Goal: Transaction & Acquisition: Download file/media

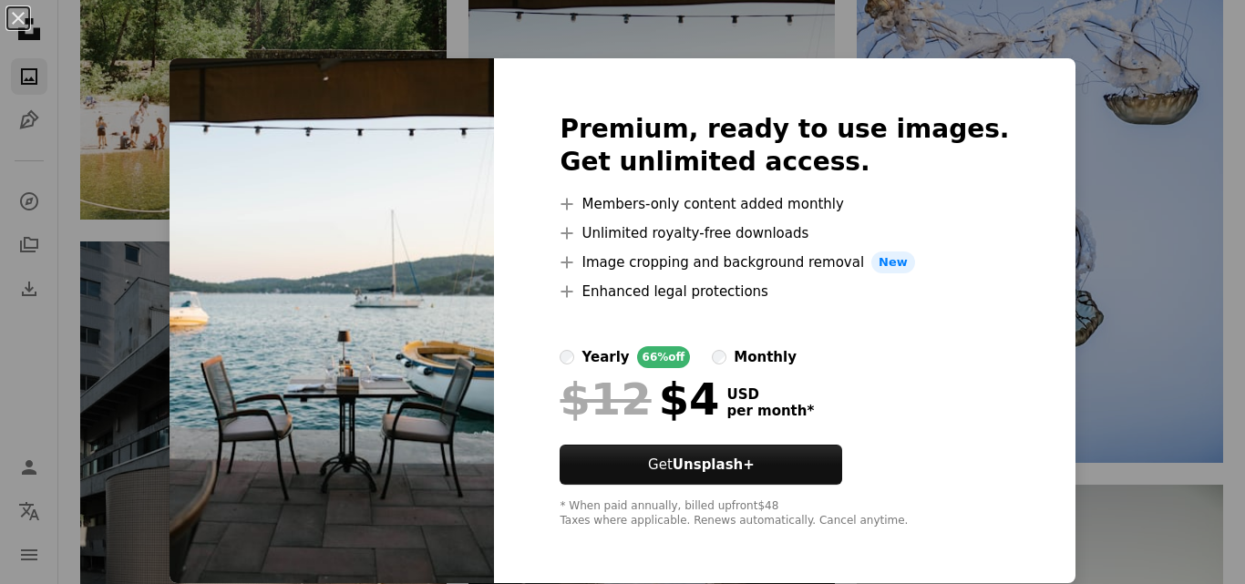
scroll to position [1, 0]
click at [337, 314] on img at bounding box center [332, 320] width 324 height 525
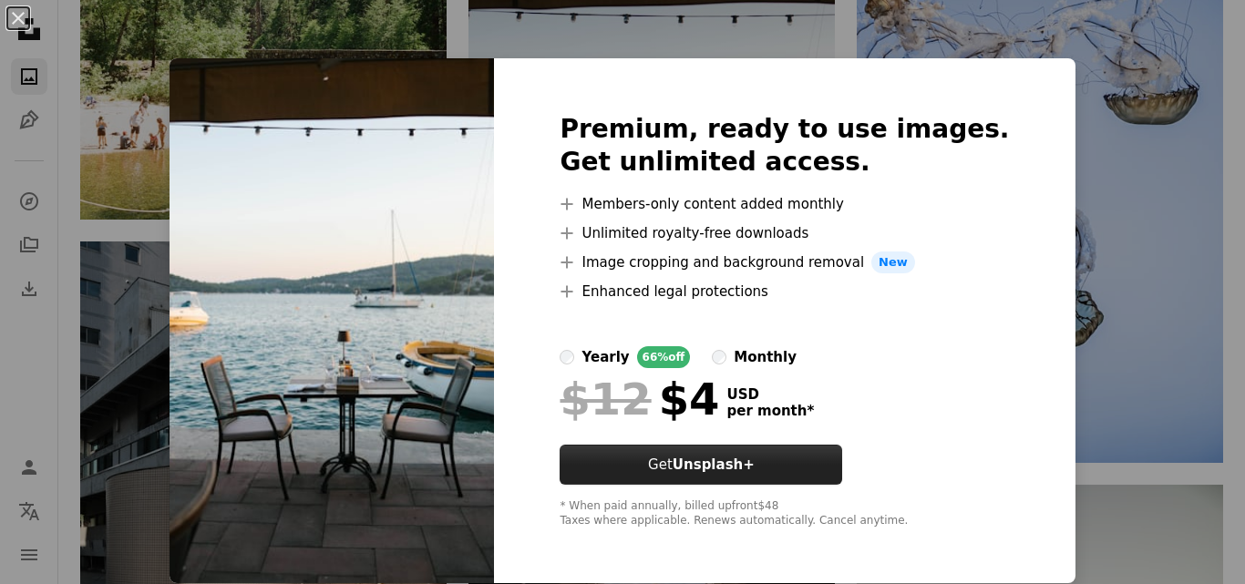
click at [731, 465] on strong "Unsplash+" at bounding box center [714, 465] width 82 height 16
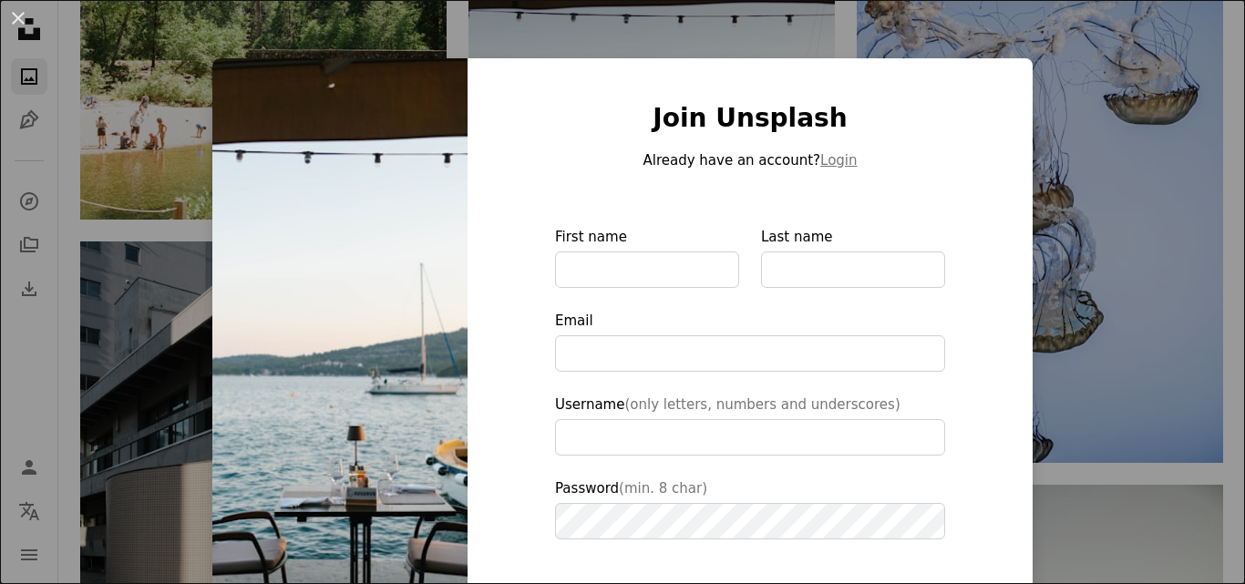
click at [773, 33] on div "An X shape Join Unsplash Already have an account? Login First name Last name Em…" at bounding box center [622, 292] width 1245 height 584
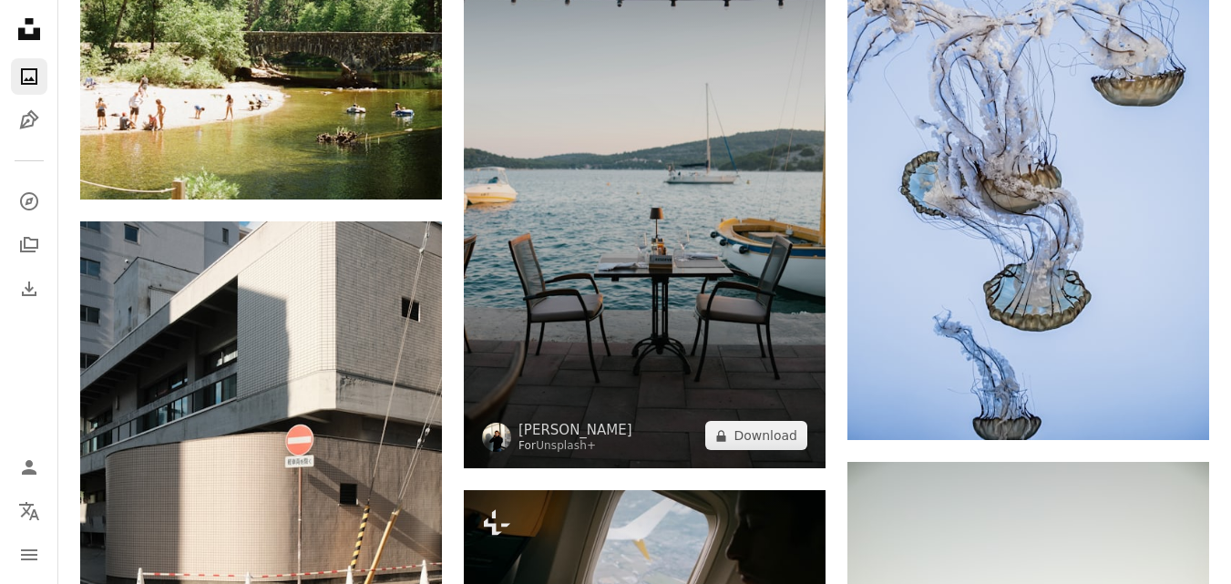
click at [622, 246] on img at bounding box center [645, 197] width 362 height 543
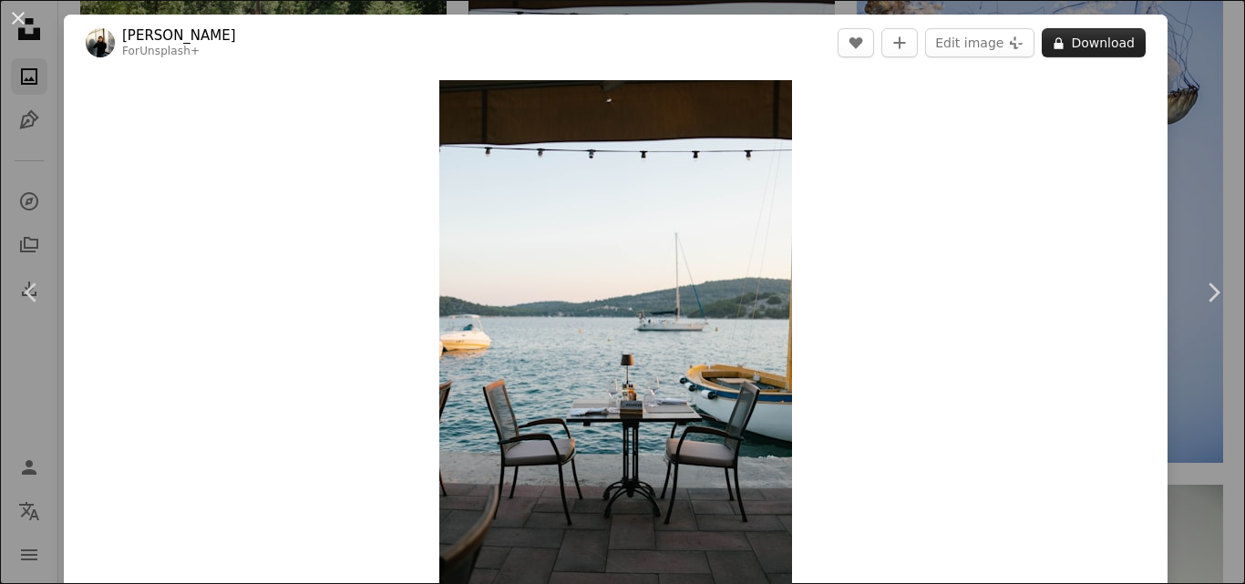
click at [1052, 42] on icon "A lock" at bounding box center [1059, 43] width 14 height 14
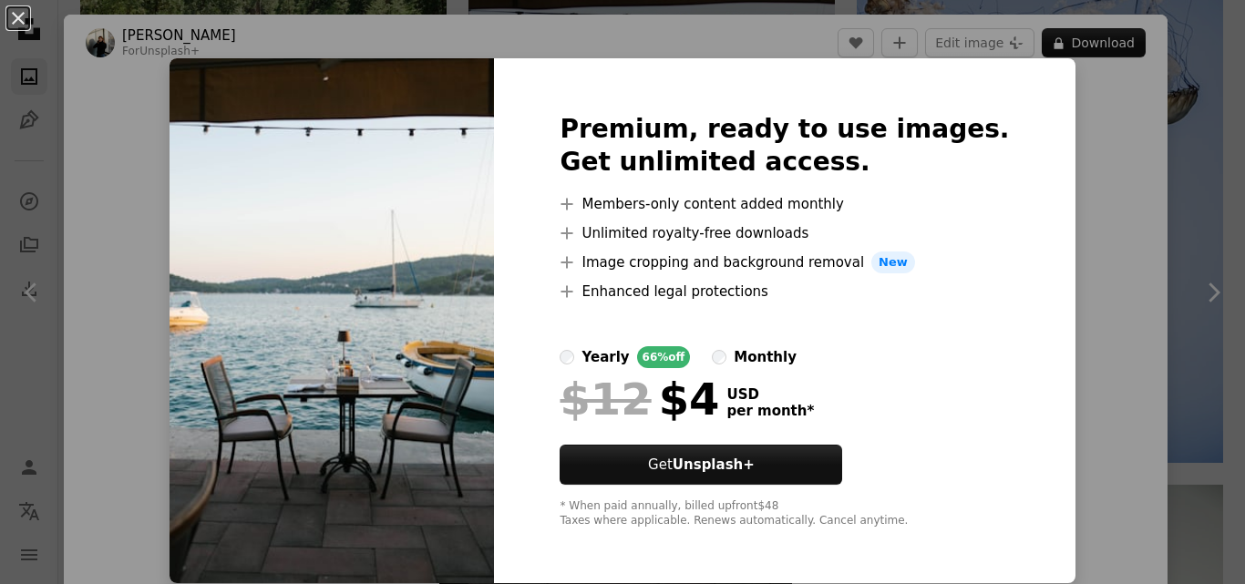
click at [1072, 146] on div "An X shape Premium, ready to use images. Get unlimited access. A plus sign Memb…" at bounding box center [622, 292] width 1245 height 584
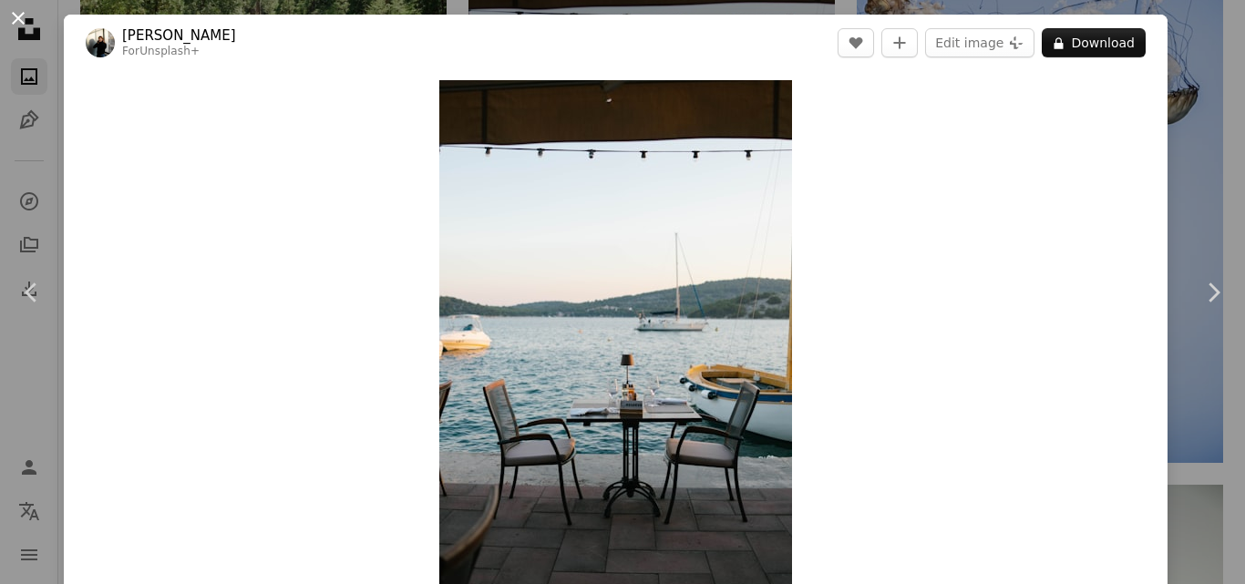
click at [16, 18] on button "An X shape" at bounding box center [18, 18] width 22 height 22
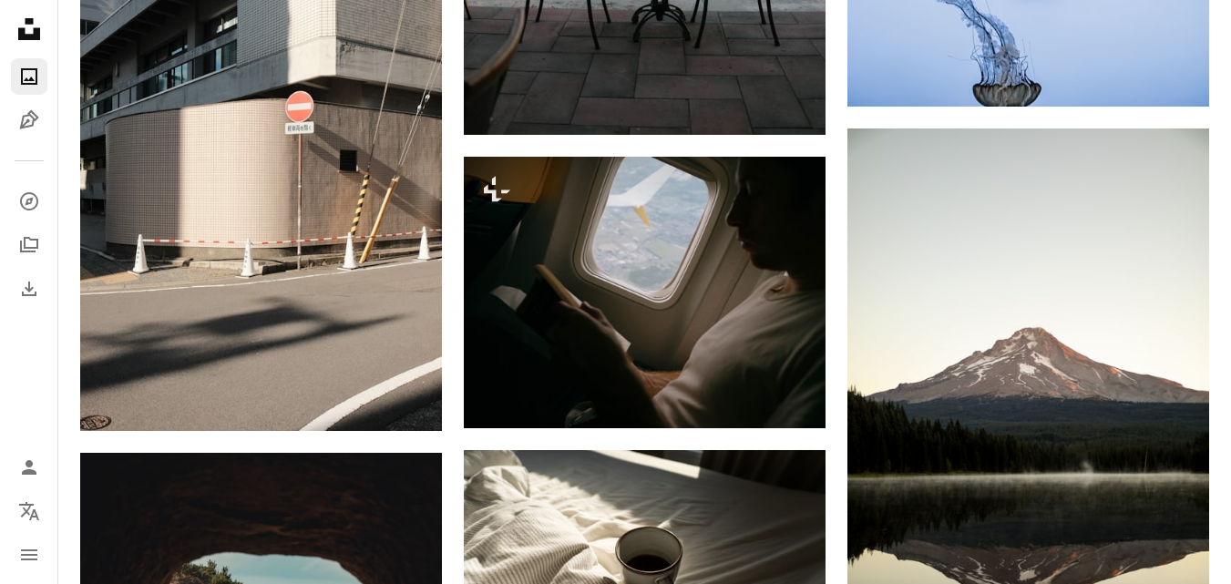
scroll to position [2278, 0]
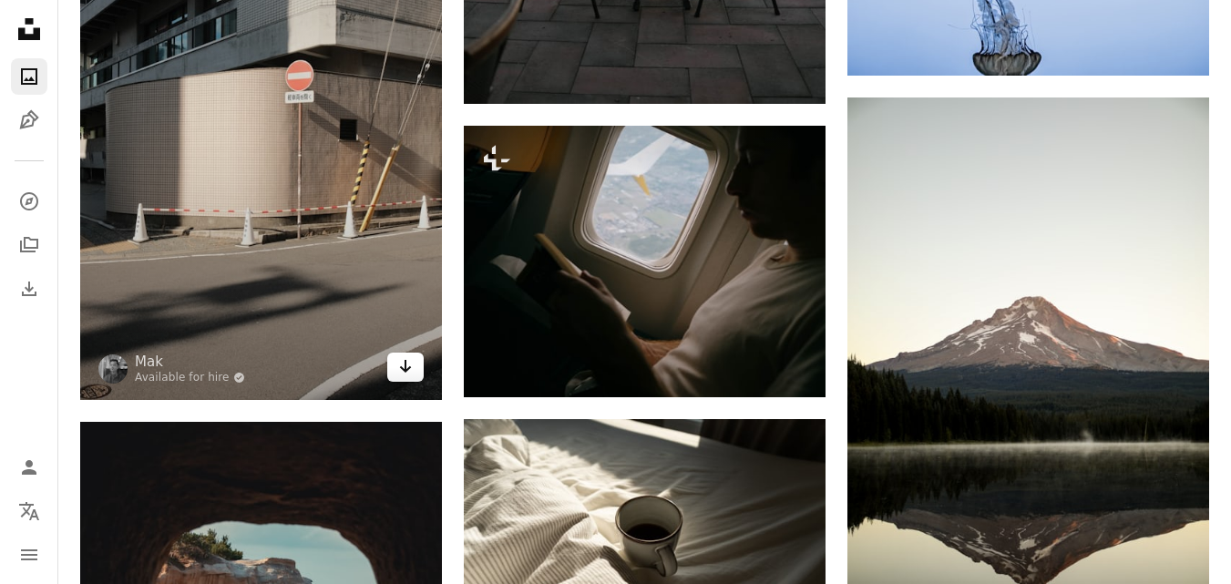
click at [398, 371] on link "Arrow pointing down" at bounding box center [405, 367] width 36 height 29
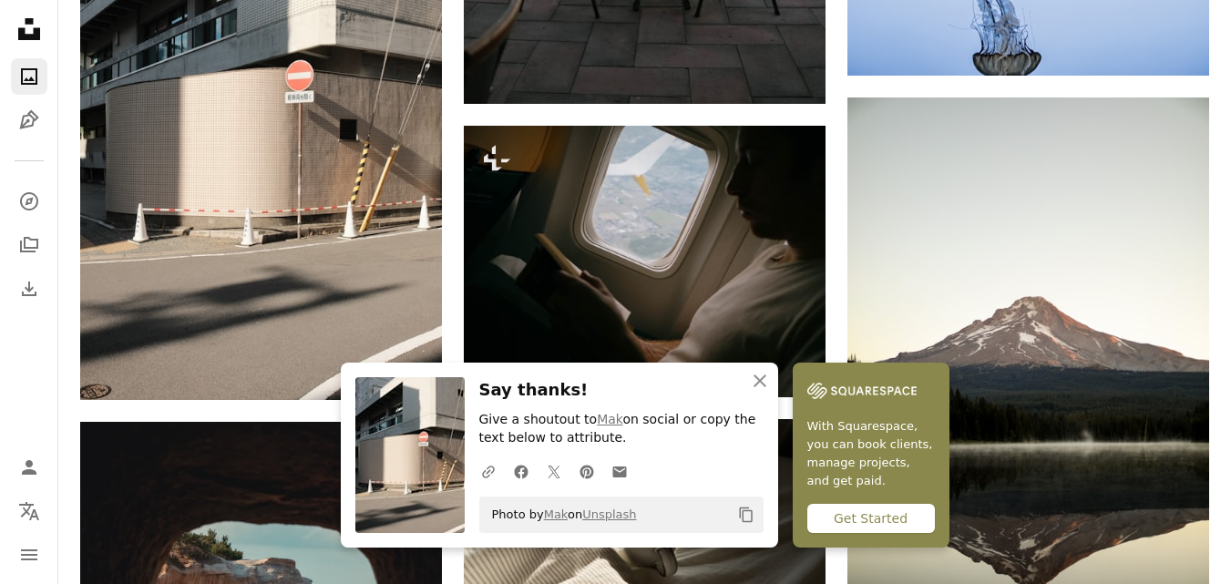
click at [883, 522] on div "Get Started" at bounding box center [871, 518] width 128 height 29
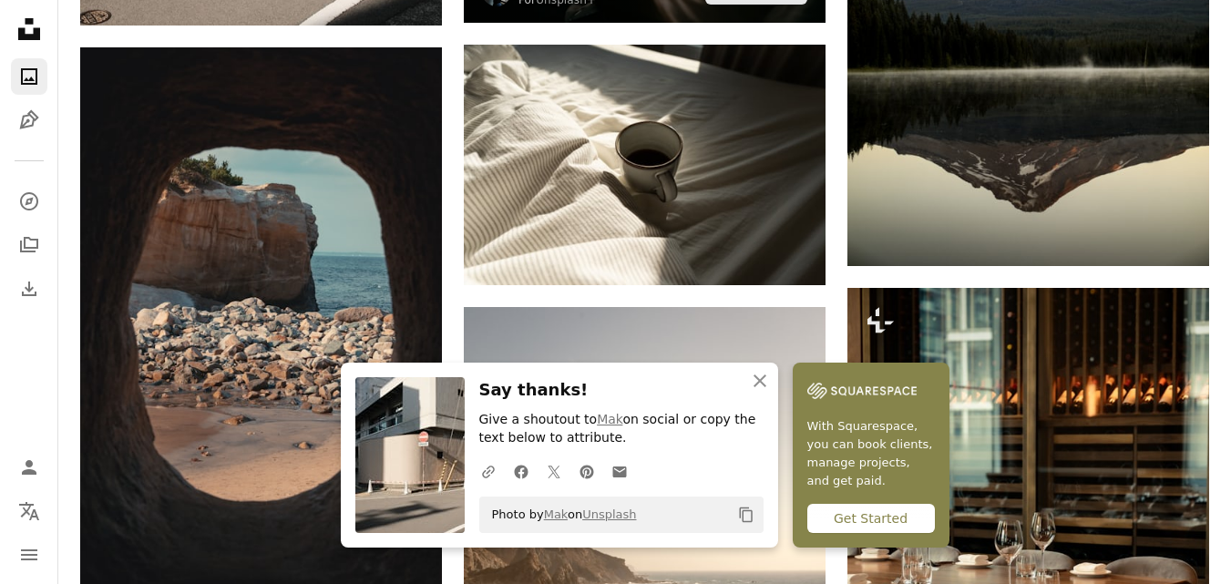
scroll to position [2734, 0]
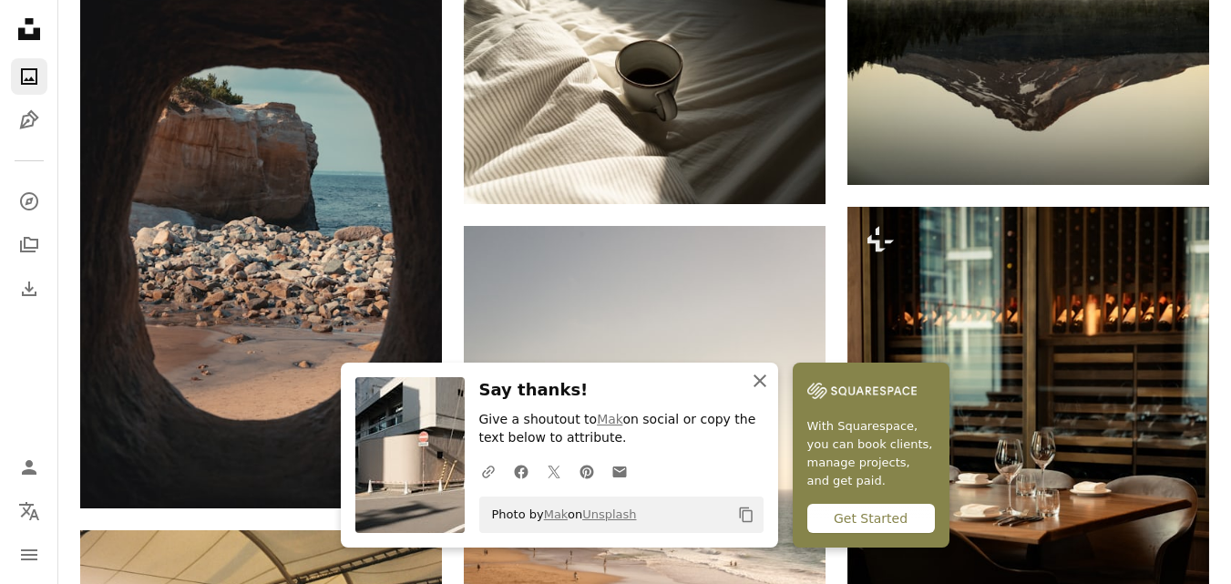
click at [758, 380] on icon "button" at bounding box center [760, 381] width 13 height 13
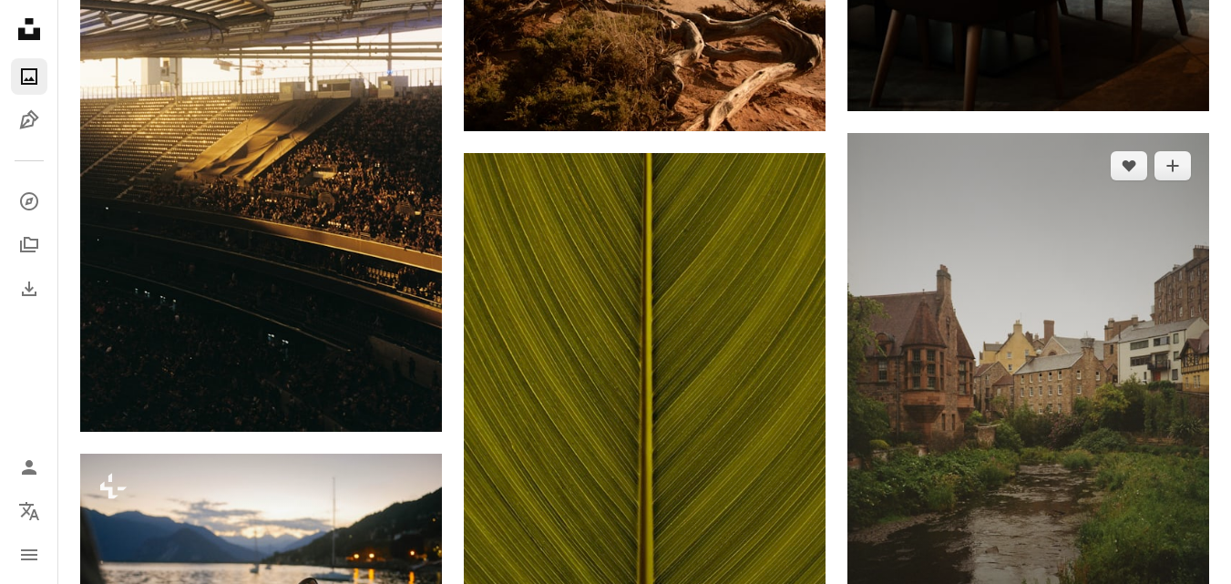
scroll to position [3463, 0]
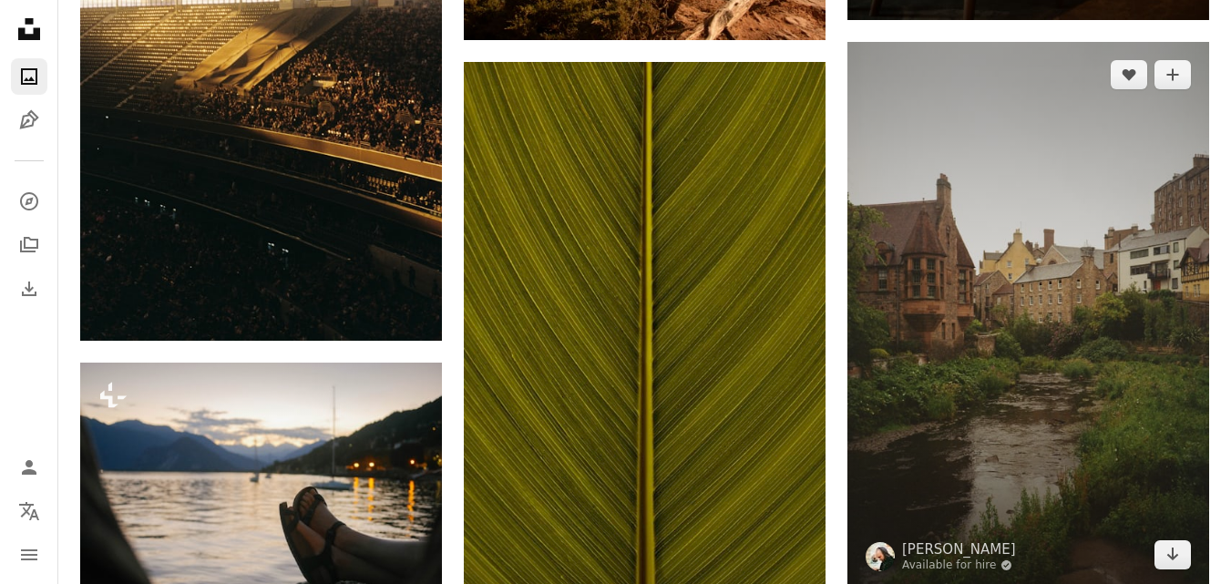
click at [1025, 312] on img at bounding box center [1029, 315] width 362 height 546
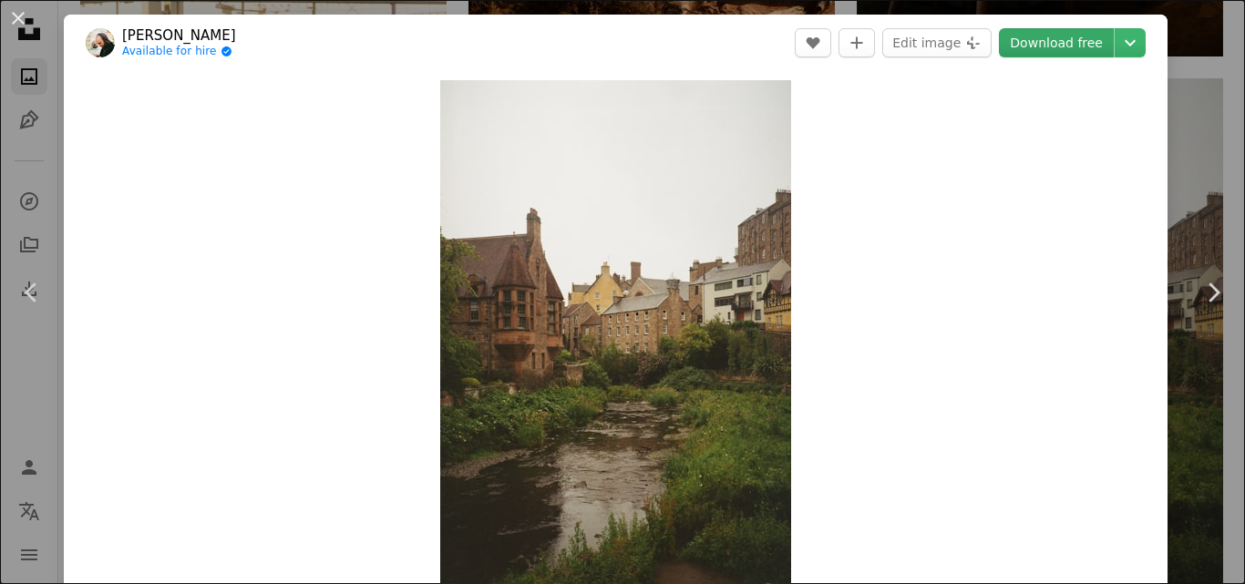
click at [1050, 40] on link "Download free" at bounding box center [1056, 42] width 115 height 29
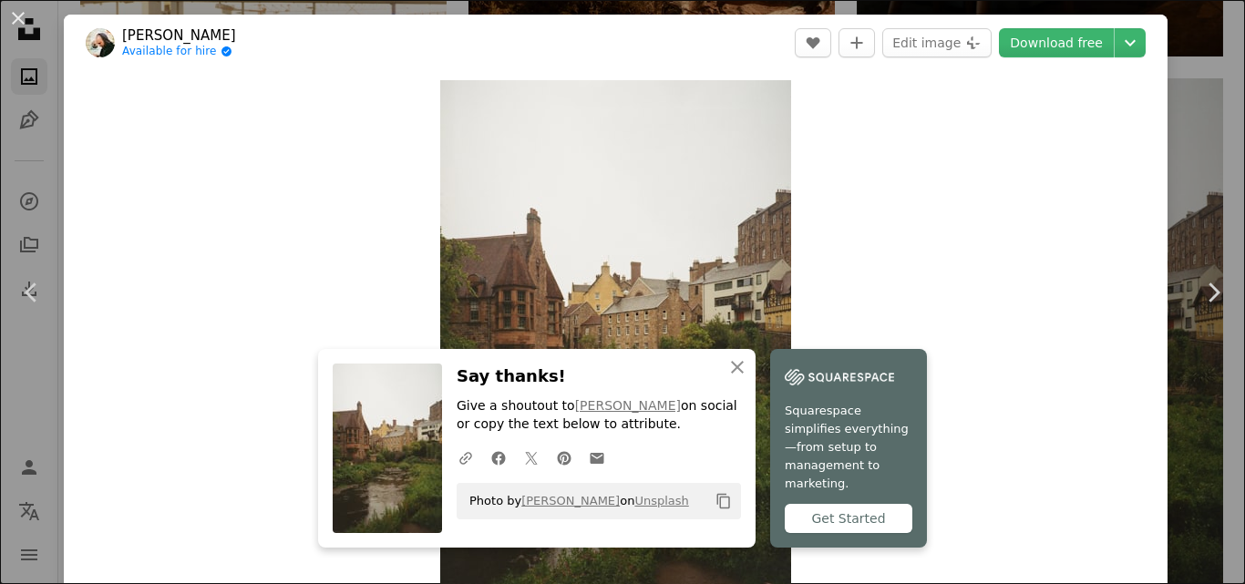
click at [848, 522] on div "Get Started" at bounding box center [849, 518] width 128 height 29
click at [16, 15] on button "An X shape" at bounding box center [18, 18] width 22 height 22
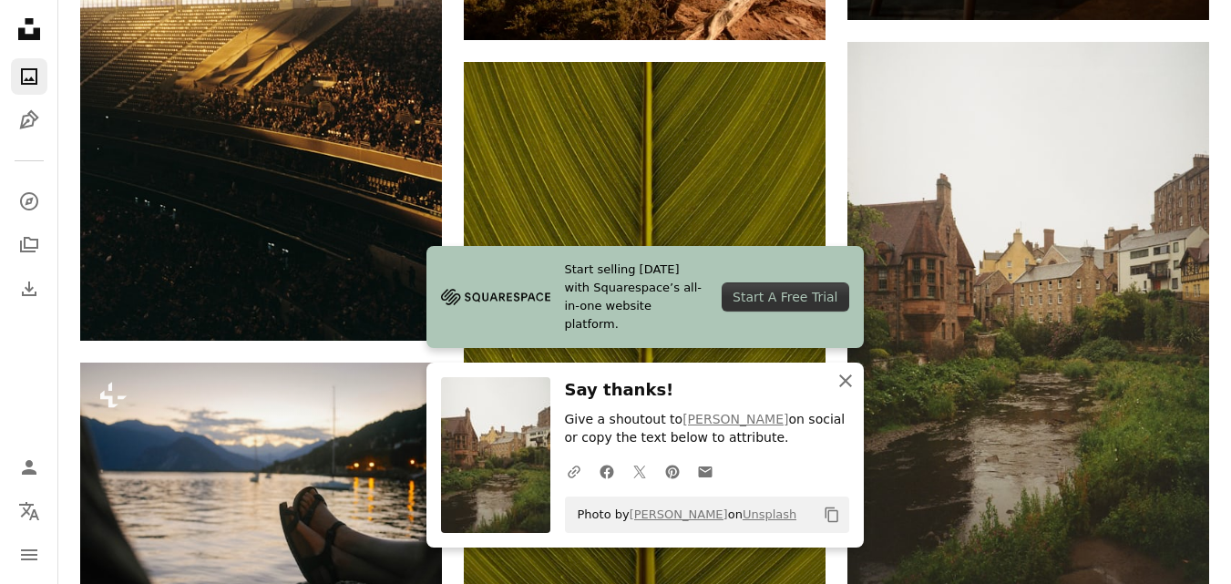
click at [844, 384] on icon "An X shape" at bounding box center [846, 381] width 22 height 22
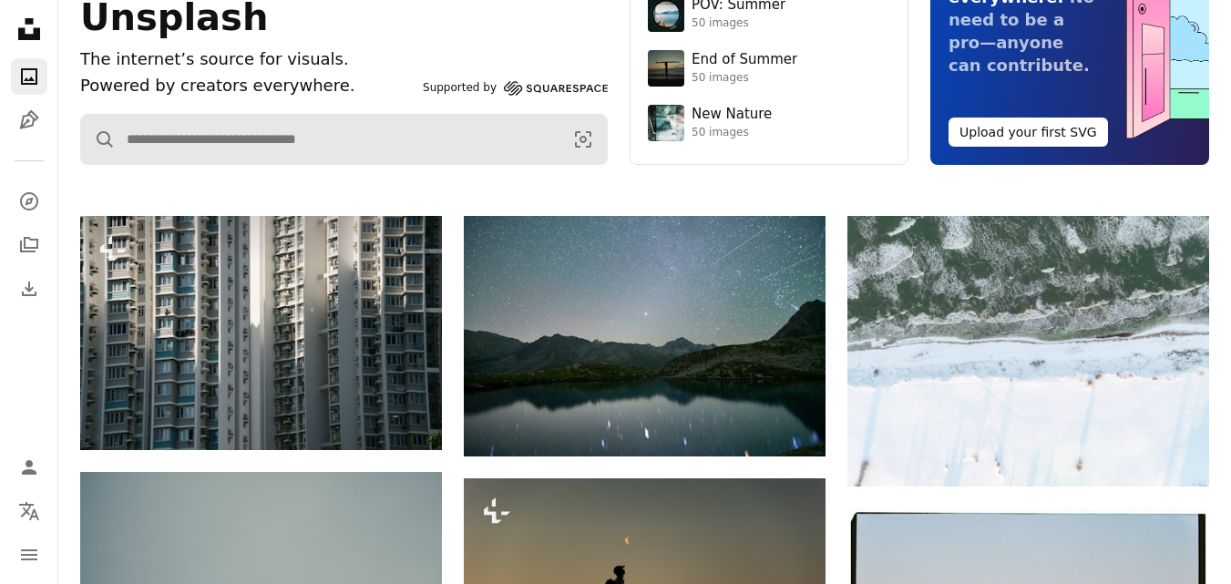
scroll to position [273, 0]
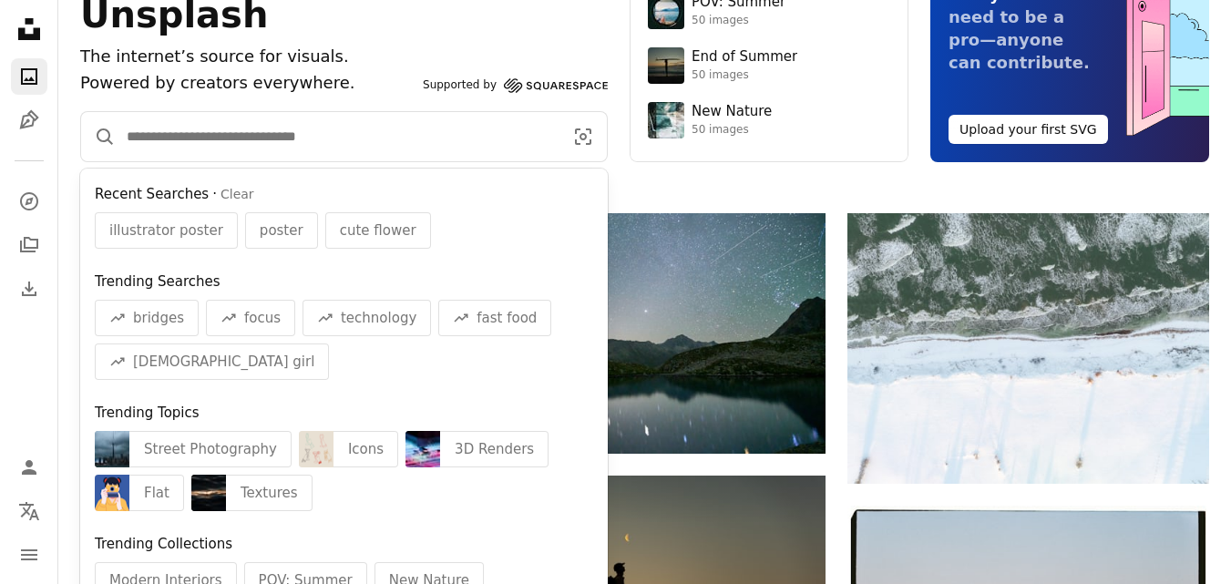
click at [205, 138] on input "Find visuals sitewide" at bounding box center [338, 136] width 444 height 49
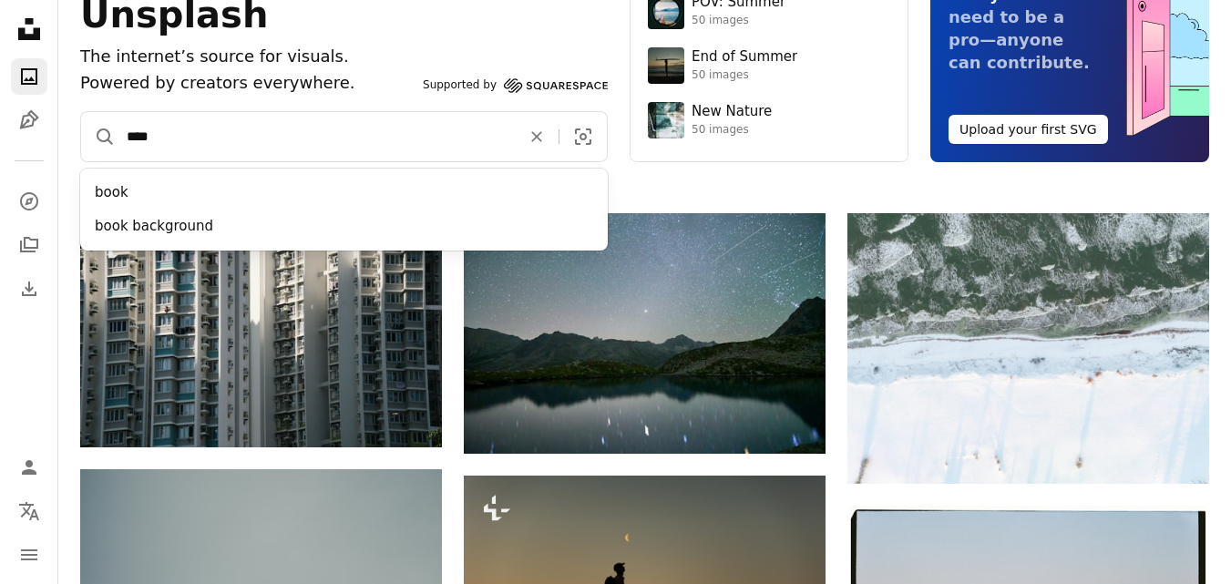
type input "****"
click at [81, 112] on button "A magnifying glass" at bounding box center [98, 136] width 35 height 49
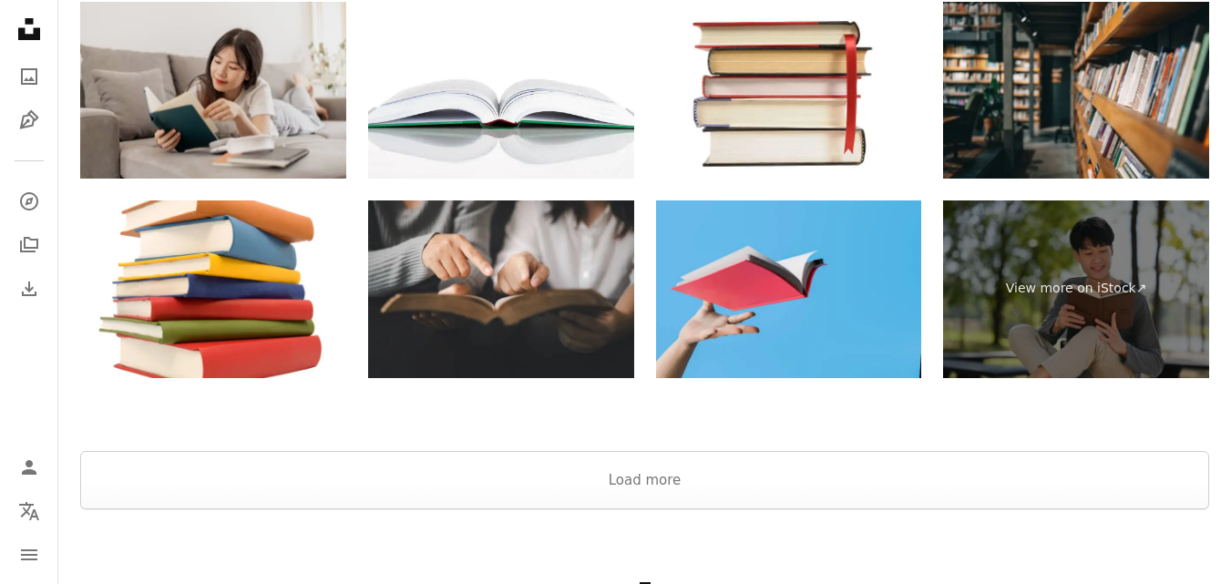
scroll to position [4132, 0]
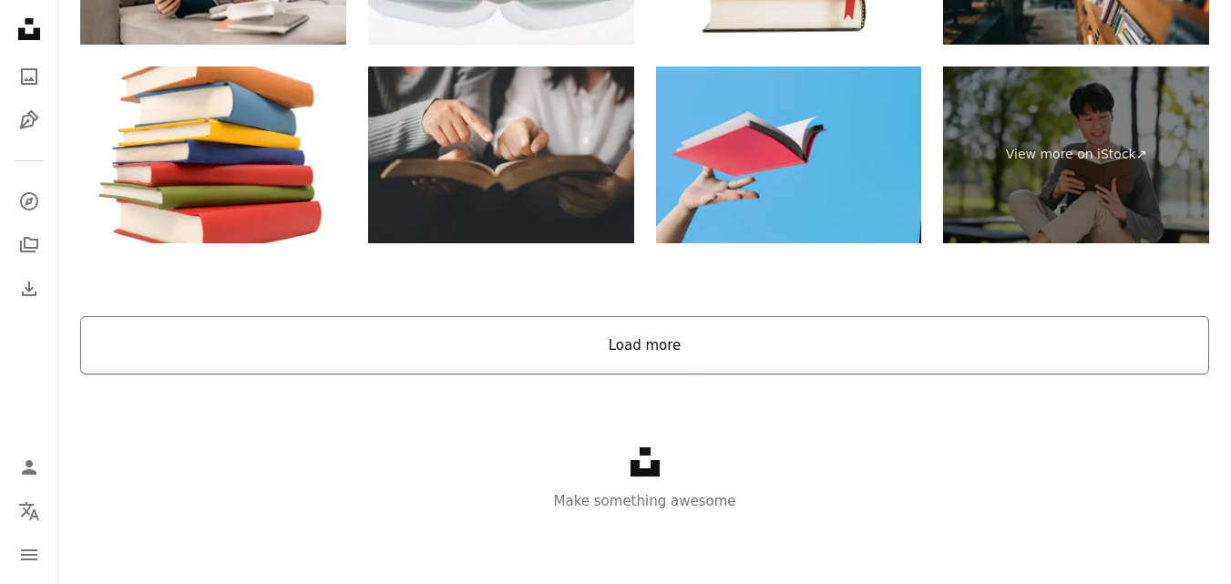
click at [622, 359] on button "Load more" at bounding box center [644, 345] width 1129 height 58
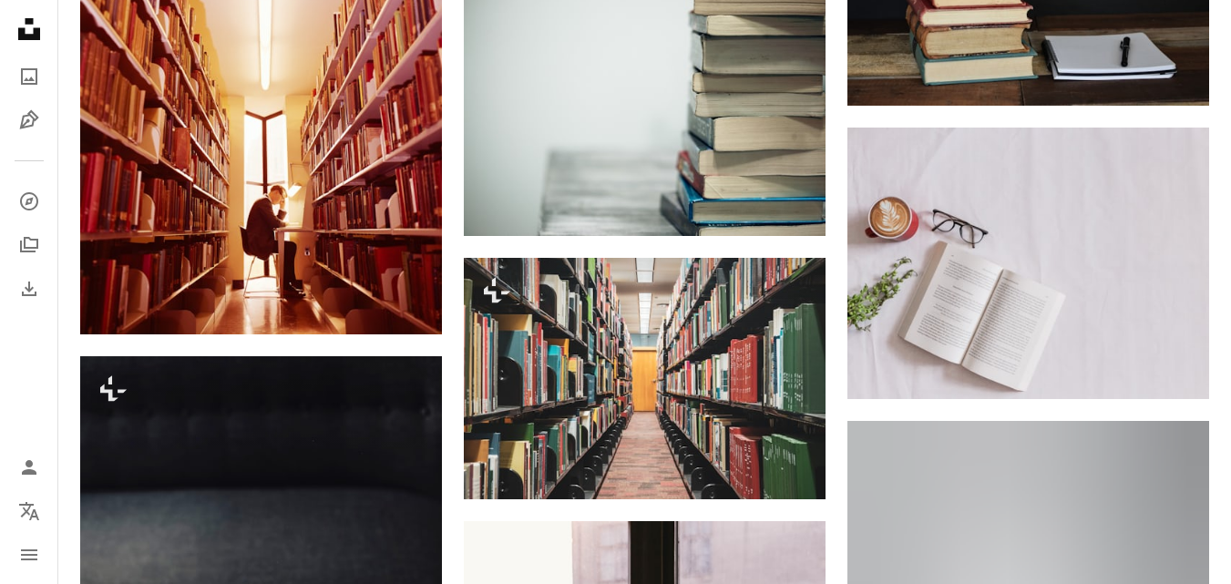
scroll to position [6011, 0]
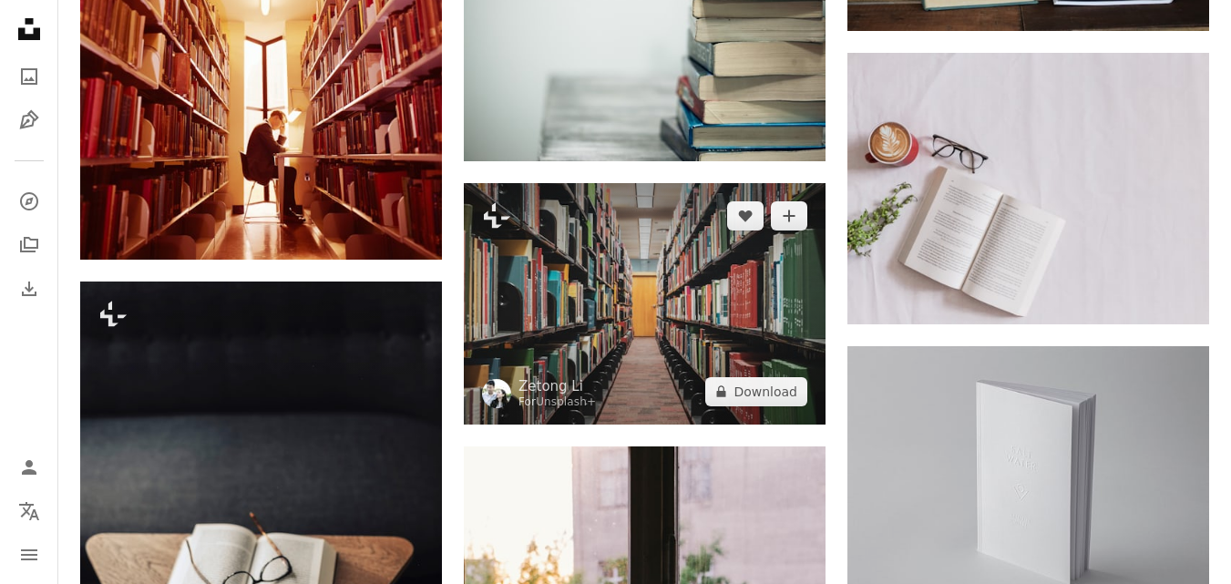
click at [681, 243] on img at bounding box center [645, 303] width 362 height 241
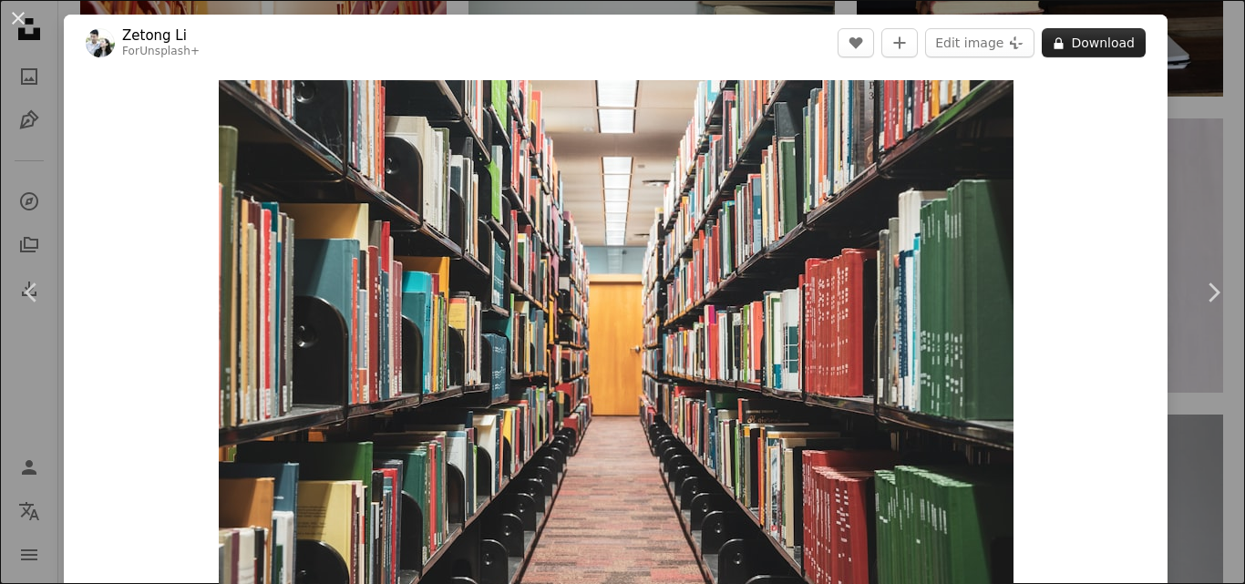
click at [1055, 46] on icon "A lock" at bounding box center [1059, 43] width 14 height 14
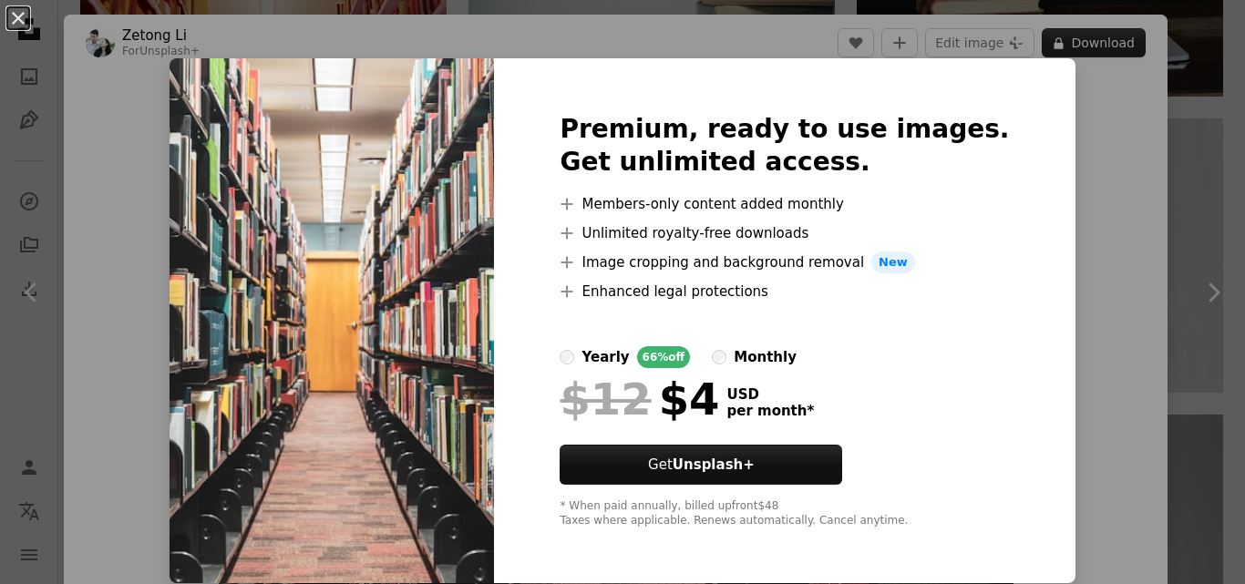
click at [1055, 46] on div "An X shape Premium, ready to use images. Get unlimited access. A plus sign Memb…" at bounding box center [622, 292] width 1245 height 584
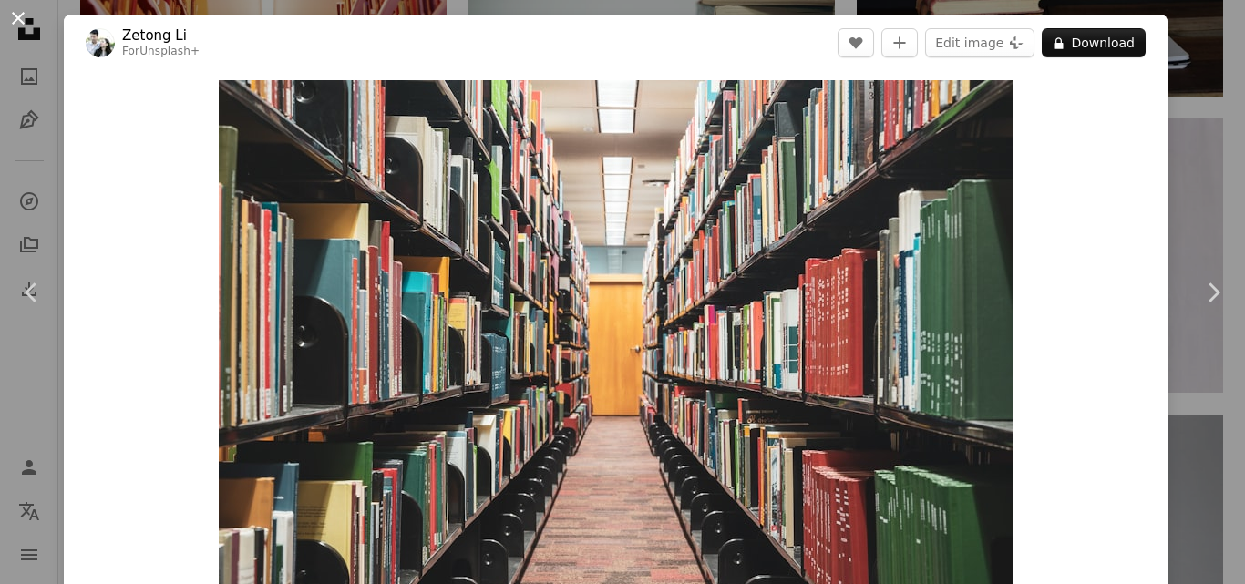
click at [19, 12] on button "An X shape" at bounding box center [18, 18] width 22 height 22
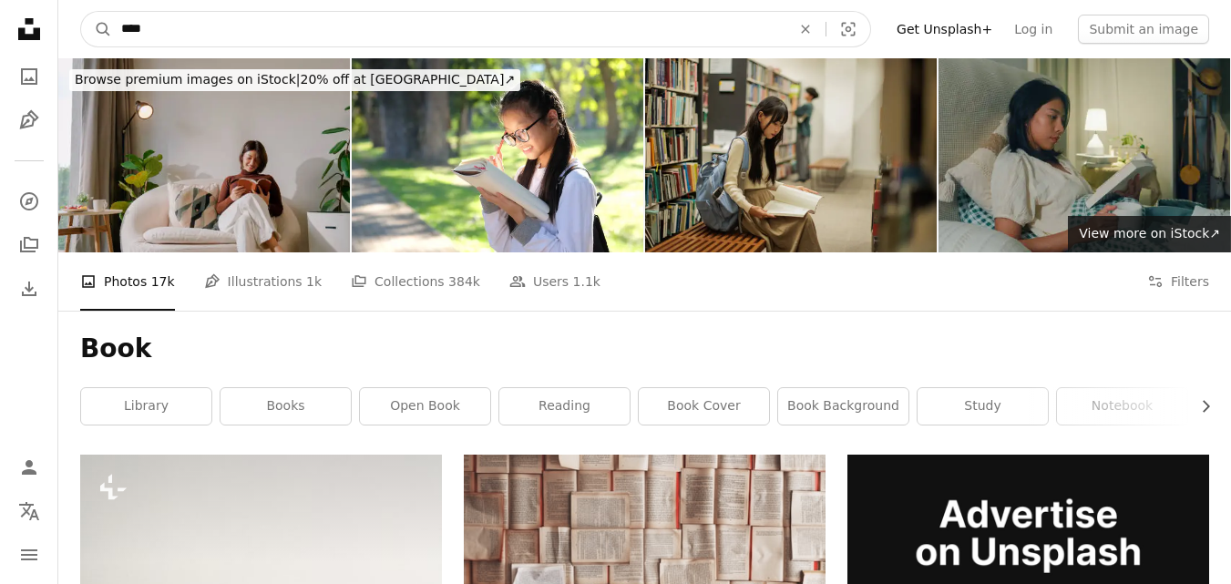
click at [182, 25] on input "****" at bounding box center [448, 29] width 673 height 35
type input "*********"
click at [81, 12] on button "A magnifying glass" at bounding box center [96, 29] width 31 height 35
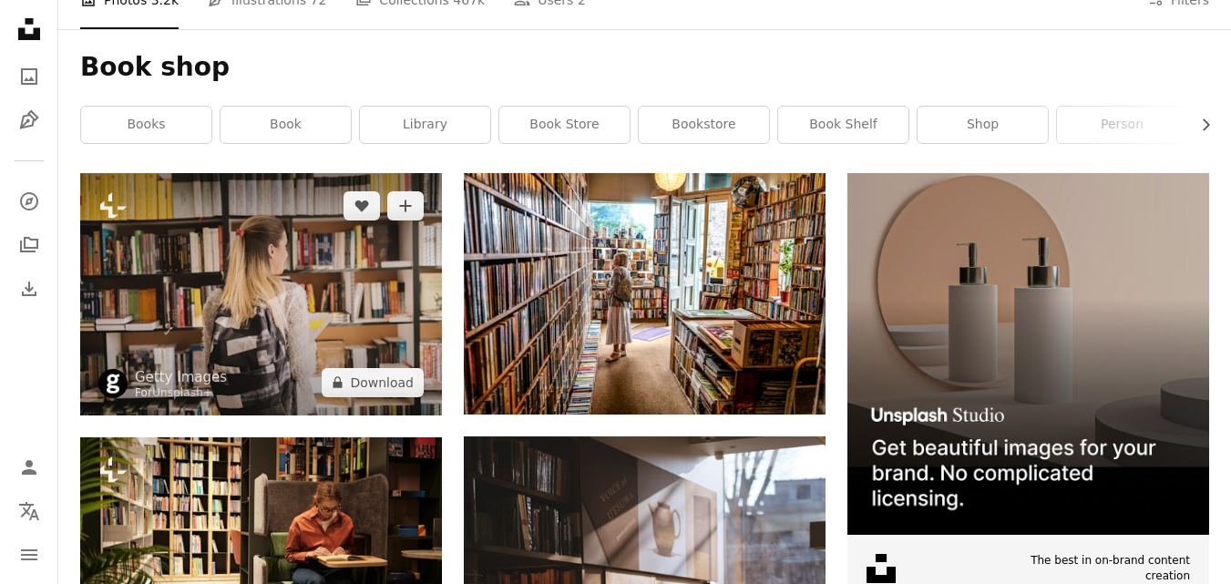
scroll to position [273, 0]
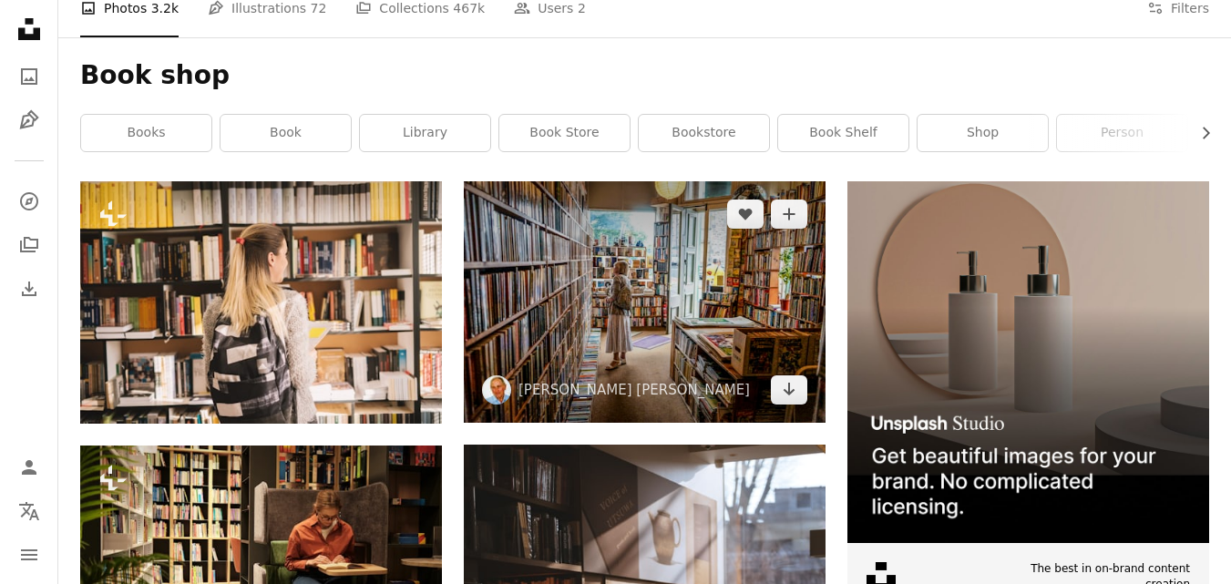
click at [704, 297] on img at bounding box center [645, 301] width 362 height 241
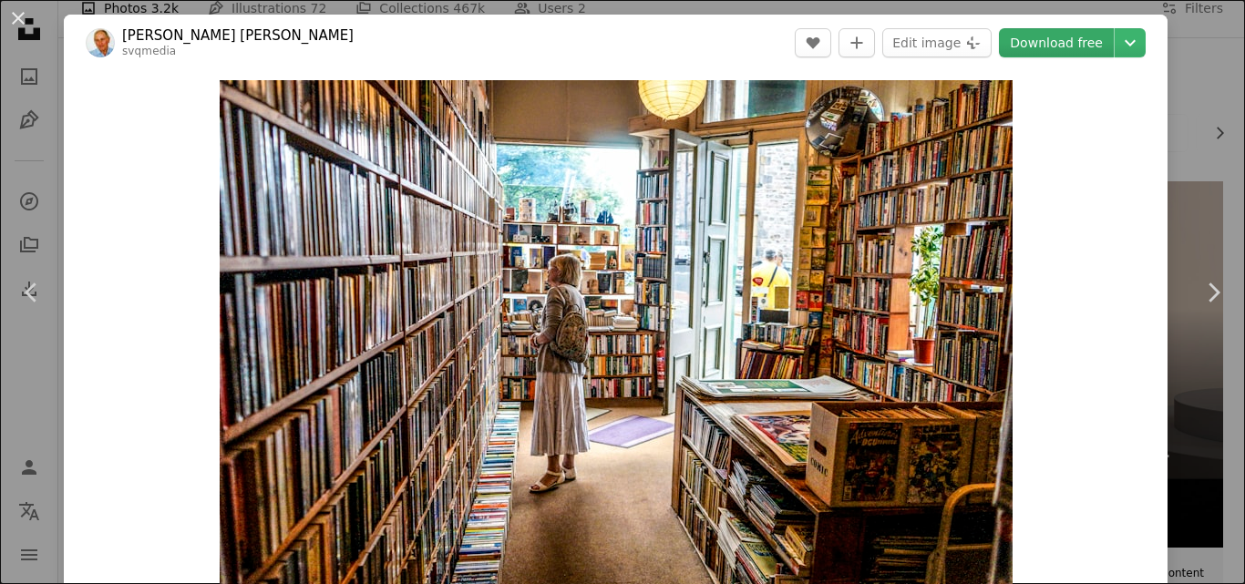
click at [1046, 48] on link "Download free" at bounding box center [1056, 42] width 115 height 29
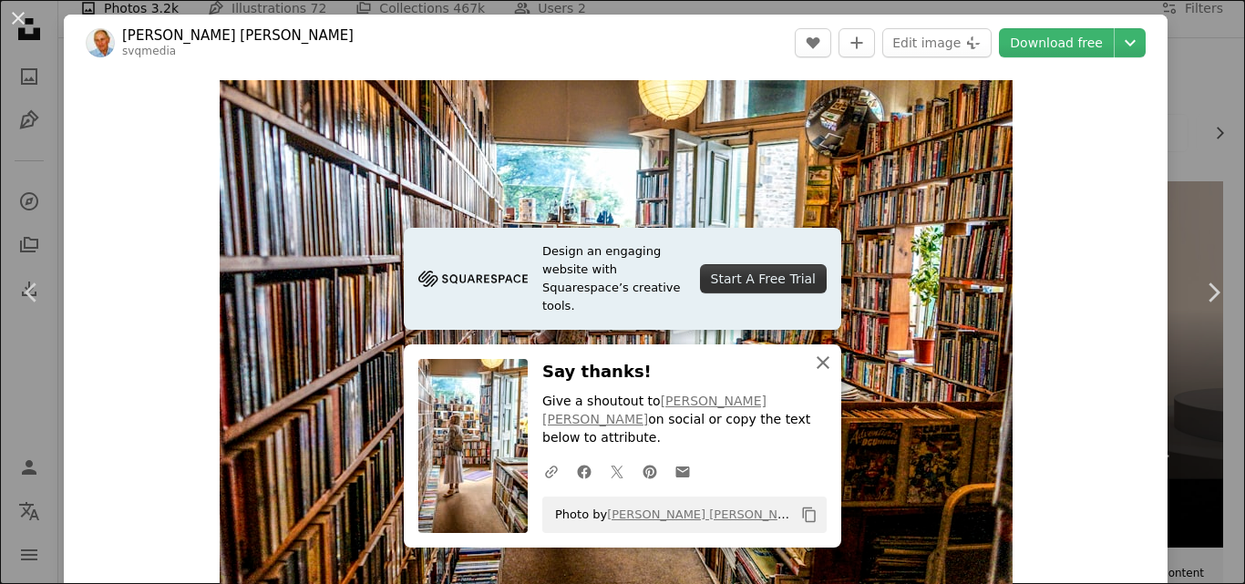
click at [812, 374] on icon "An X shape" at bounding box center [823, 363] width 22 height 22
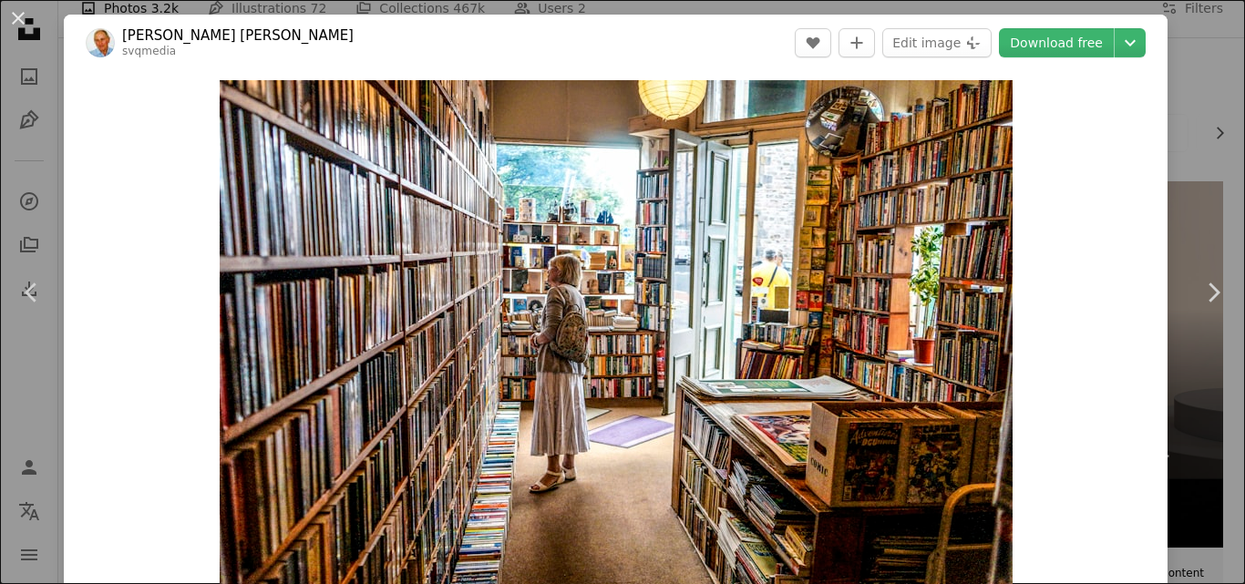
drag, startPoint x: 16, startPoint y: 15, endPoint x: 305, endPoint y: 180, distance: 332.7
click at [17, 15] on button "An X shape" at bounding box center [18, 18] width 22 height 22
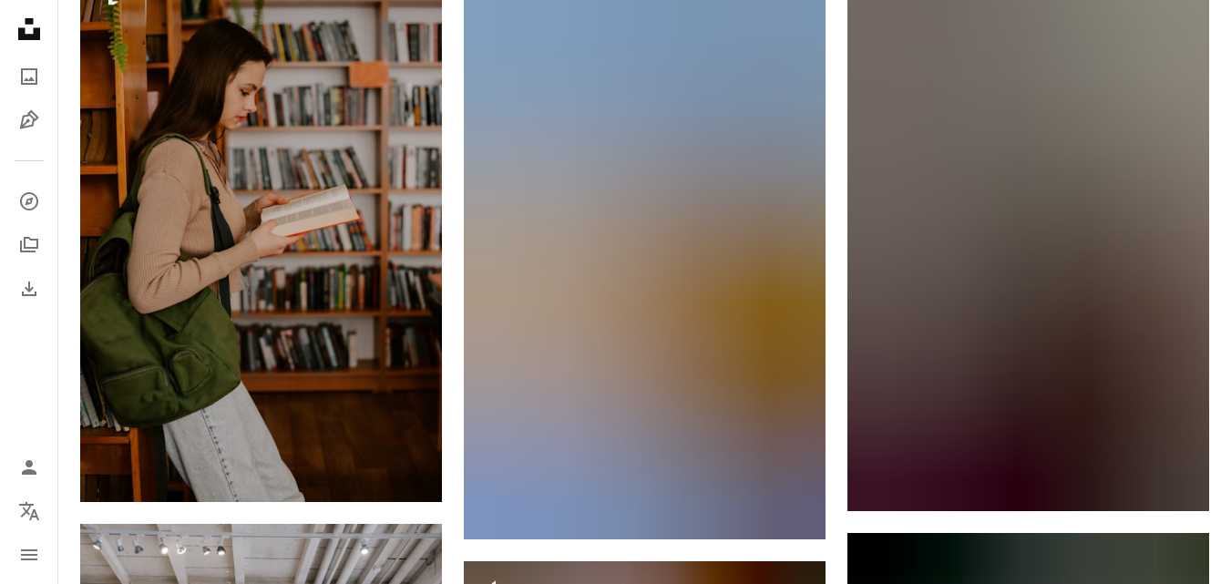
scroll to position [2187, 0]
